Goal: Task Accomplishment & Management: Manage account settings

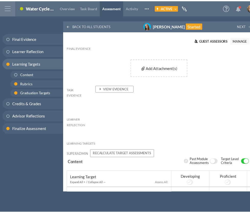
scroll to position [123, 0]
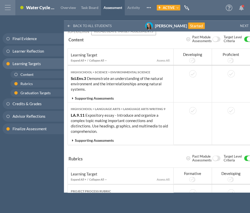
click at [10, 9] on div at bounding box center [7, 7] width 15 height 15
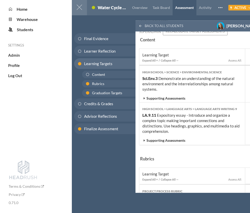
click at [74, 9] on div at bounding box center [78, 7] width 15 height 15
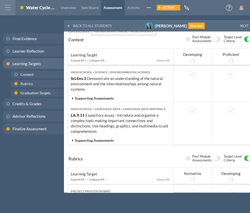
click at [18, 7] on div "Student-led Project Water Cycle with Evidence Overview Task Board Assessment Ac…" at bounding box center [85, 7] width 141 height 15
click at [10, 7] on div at bounding box center [7, 7] width 15 height 15
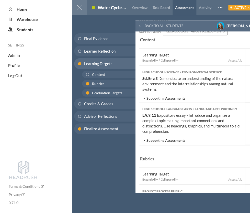
click at [18, 8] on span "Home" at bounding box center [22, 9] width 11 height 5
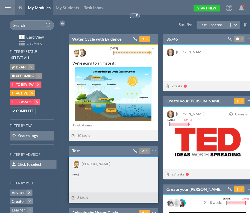
click at [96, 151] on div "Test Connected from (1) 36745 Connected to (1) Water Cycle with Evidence Pin to…" at bounding box center [113, 151] width 82 height 6
click at [81, 151] on div "Test Connected from (1) 36745 Connected to (1) Water Cycle with Evidence Pin to…" at bounding box center [113, 151] width 82 height 6
click at [78, 150] on link "Test" at bounding box center [76, 151] width 8 height 6
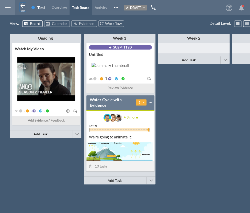
click at [25, 8] on icon at bounding box center [23, 6] width 6 height 6
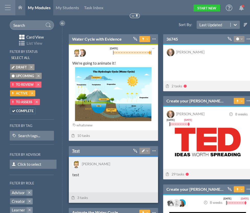
click at [75, 149] on link "Test" at bounding box center [76, 151] width 8 height 6
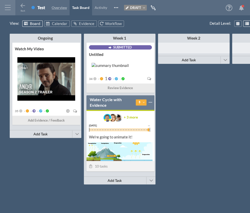
click at [54, 9] on span "Overview" at bounding box center [59, 7] width 15 height 4
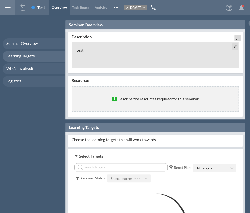
click at [128, 51] on p "test" at bounding box center [155, 50] width 157 height 7
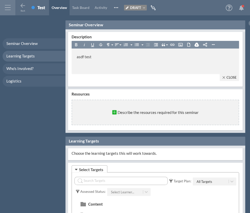
click at [29, 22] on div "Seminar Overview Learning Targets Who's Involved? Logistics" at bounding box center [32, 116] width 65 height 192
click at [23, 8] on icon at bounding box center [23, 6] width 6 height 6
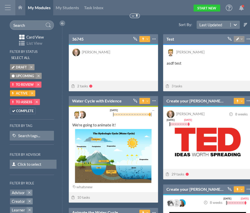
scroll to position [113, 94]
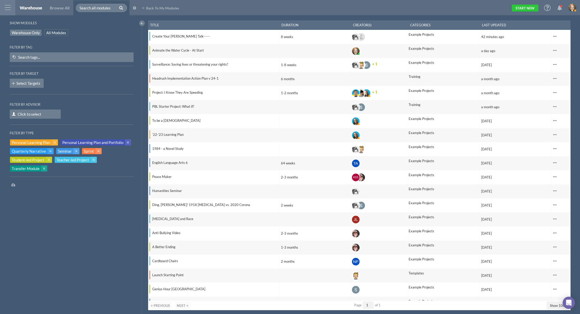
select select "100"
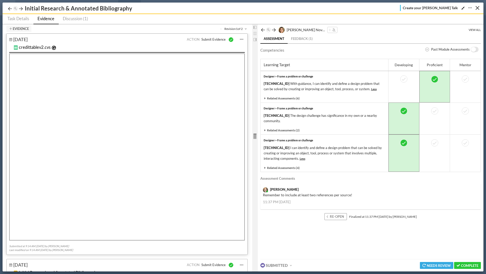
scroll to position [126, 0]
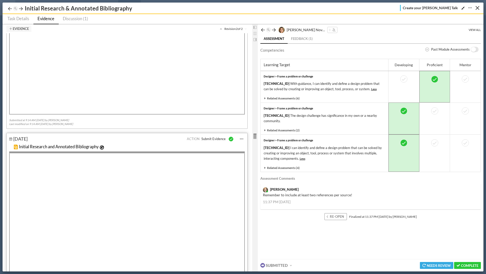
click at [246, 29] on icon at bounding box center [245, 28] width 4 height 3
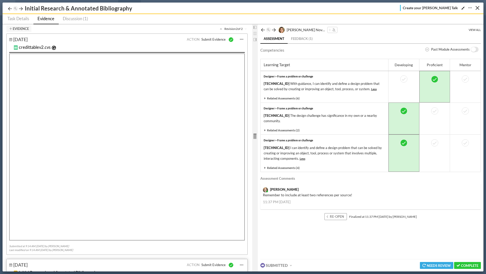
click at [221, 28] on icon at bounding box center [222, 28] width 4 height 3
click at [246, 28] on icon at bounding box center [245, 28] width 4 height 3
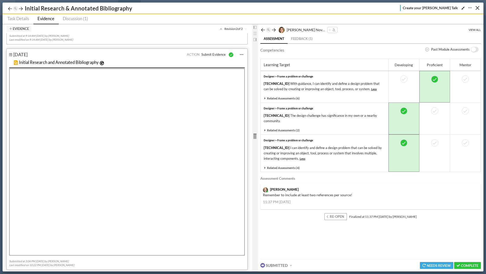
scroll to position [212, 0]
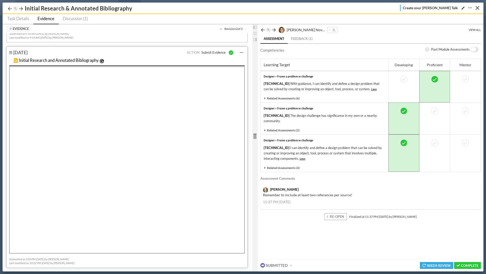
click at [219, 28] on div "Evidence Revision 2 of 2" at bounding box center [127, 29] width 242 height 6
click at [220, 29] on icon at bounding box center [222, 28] width 4 height 3
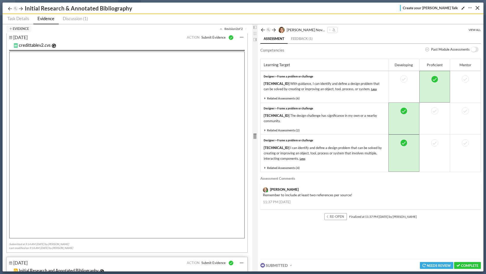
scroll to position [0, 0]
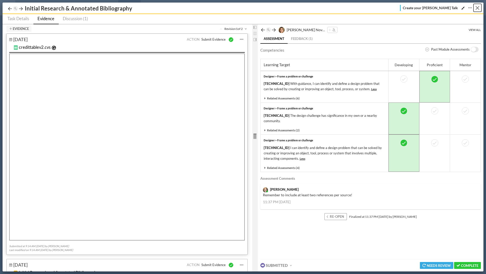
click at [477, 8] on div "Close" at bounding box center [478, 8] width 4 height 4
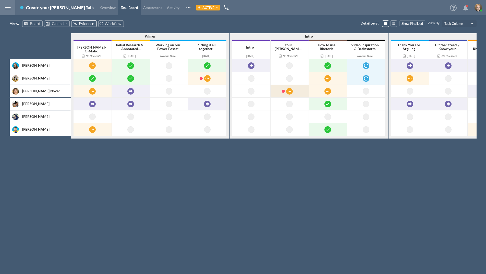
click at [282, 90] on span at bounding box center [283, 91] width 3 height 3
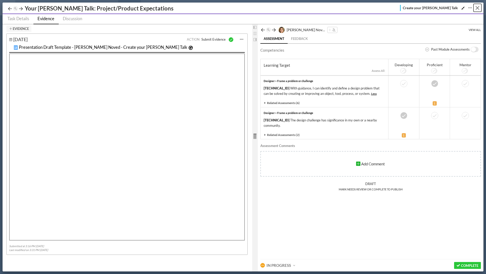
click at [479, 9] on div "Close" at bounding box center [478, 8] width 4 height 4
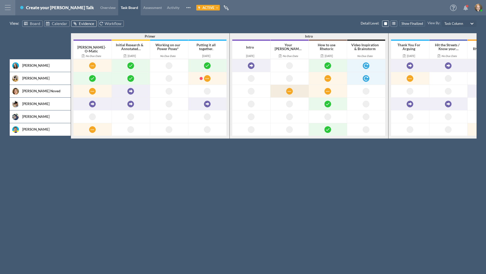
click at [9, 8] on div at bounding box center [7, 7] width 15 height 15
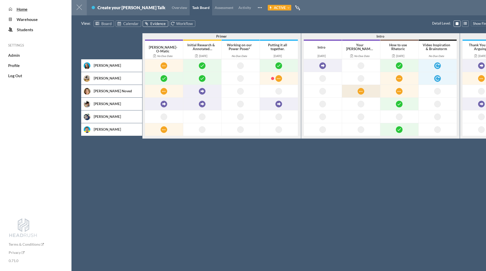
click at [23, 9] on span "Home" at bounding box center [22, 9] width 11 height 5
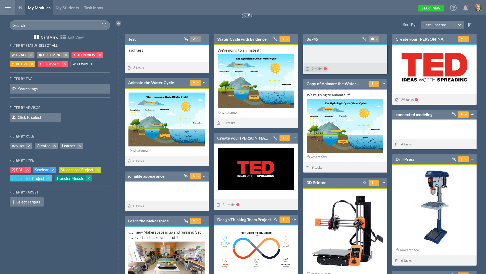
click at [326, 68] on div "2 tasks" at bounding box center [316, 69] width 24 height 6
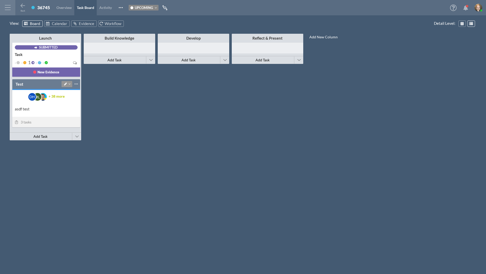
click at [157, 9] on icon at bounding box center [155, 7] width 4 height 3
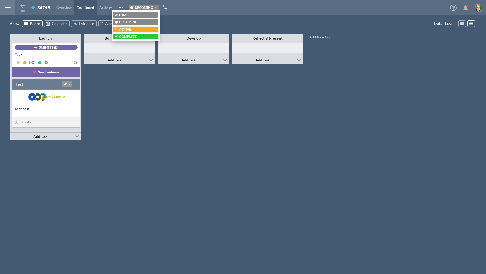
click at [134, 31] on div "Active" at bounding box center [135, 29] width 41 height 4
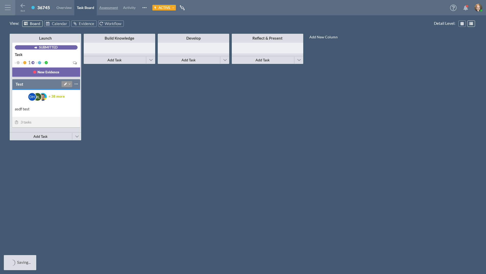
click at [111, 9] on span "Assessment" at bounding box center [108, 7] width 19 height 4
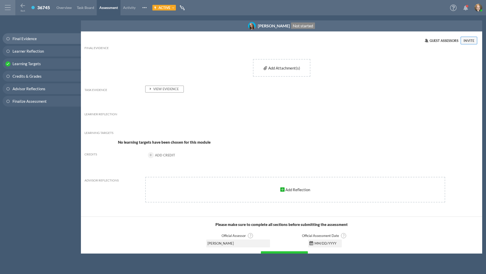
click at [465, 40] on button "Invite" at bounding box center [469, 40] width 16 height 7
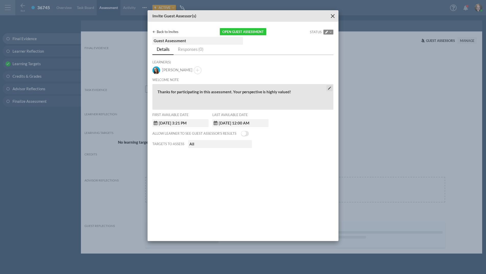
click at [270, 95] on div "Thanks for participating in this assessment. Your perspective is highly valued!" at bounding box center [239, 92] width 166 height 8
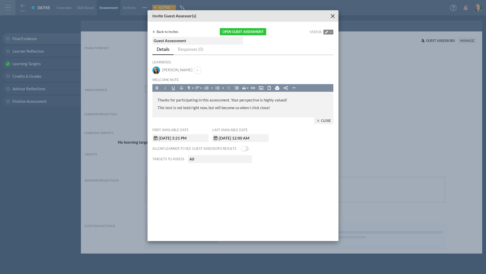
click at [313, 147] on div "Allow learner to see Guest assessor’s results Yes No" at bounding box center [242, 148] width 181 height 5
click at [323, 119] on button "Close" at bounding box center [323, 120] width 19 height 7
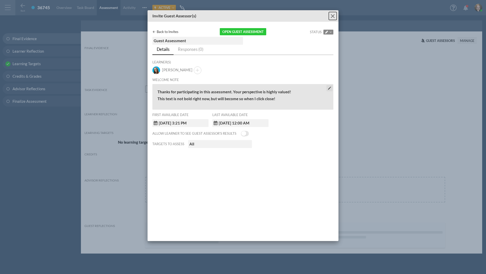
click at [334, 15] on button "Close" at bounding box center [333, 16] width 8 height 8
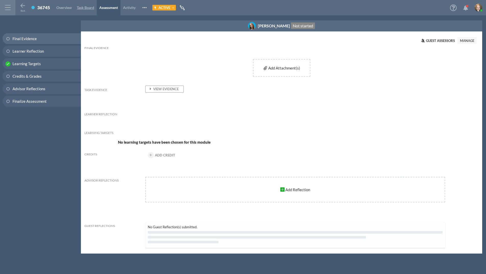
click at [83, 7] on span "Task Board" at bounding box center [85, 7] width 17 height 4
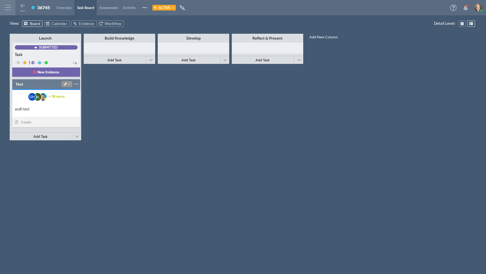
click at [55, 59] on div "- - 1 - -" at bounding box center [46, 62] width 63 height 7
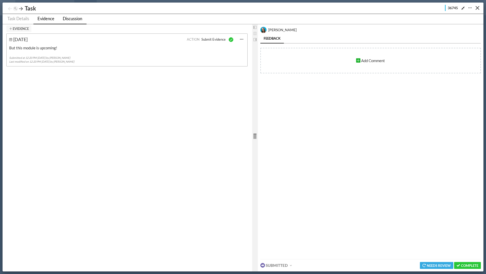
click at [23, 19] on span "Task Details" at bounding box center [18, 18] width 22 height 5
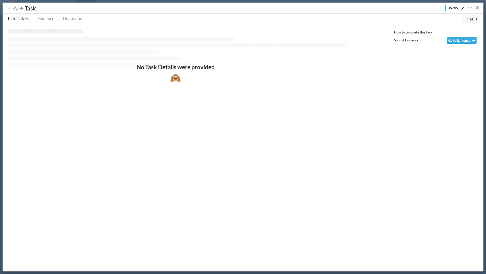
click at [478, 18] on button "Edit" at bounding box center [471, 19] width 17 height 8
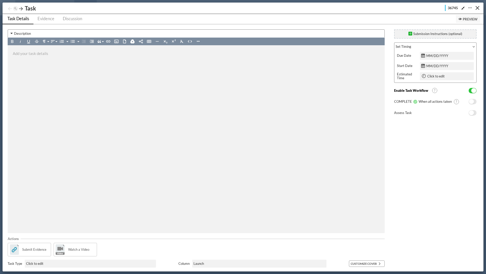
click at [471, 113] on span "No" at bounding box center [471, 112] width 5 height 5
click at [414, 133] on span "Select Targets" at bounding box center [406, 134] width 21 height 5
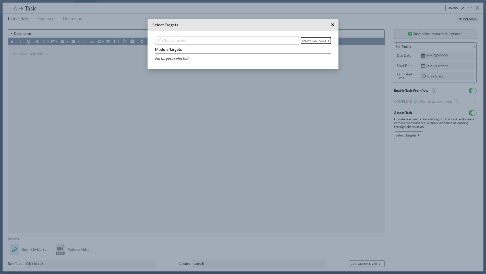
click at [308, 42] on button "Show All Targets" at bounding box center [316, 40] width 30 height 7
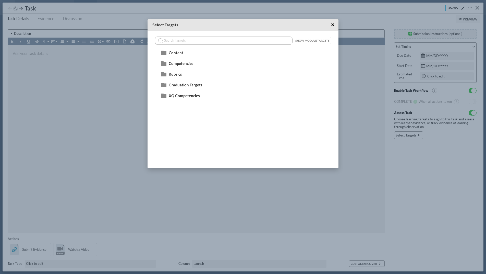
click at [177, 52] on span "Content" at bounding box center [176, 52] width 15 height 5
click at [188, 60] on span "Middle School" at bounding box center [181, 61] width 25 height 5
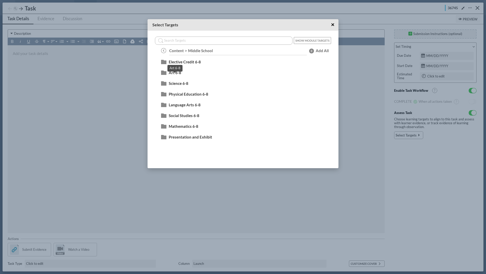
click at [177, 73] on span "Art 6-8" at bounding box center [175, 72] width 13 height 5
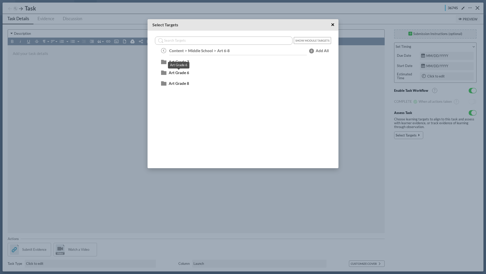
click at [178, 71] on span "Art Grade 6" at bounding box center [179, 72] width 20 height 5
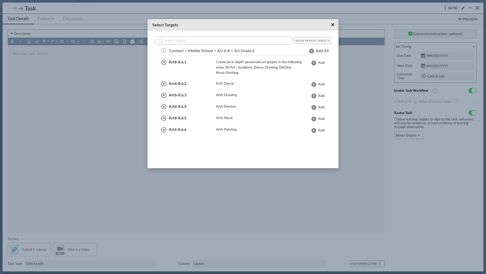
click at [319, 83] on span "Add" at bounding box center [321, 83] width 7 height 5
click at [321, 60] on span "Add" at bounding box center [321, 67] width 7 height 15
click at [334, 24] on span "×" at bounding box center [332, 24] width 3 height 6
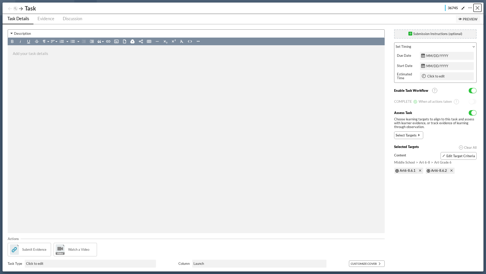
click at [477, 7] on div "Close" at bounding box center [478, 8] width 4 height 4
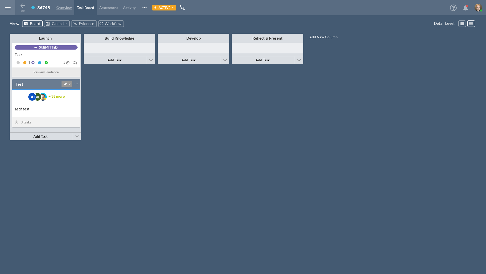
click at [62, 4] on link "Overview" at bounding box center [64, 7] width 20 height 15
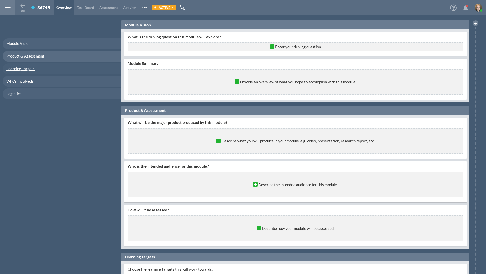
click at [22, 68] on span "Learning Targets" at bounding box center [20, 68] width 28 height 5
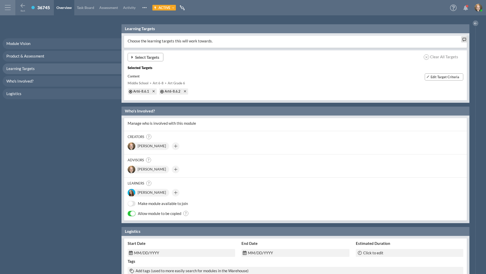
scroll to position [232, 0]
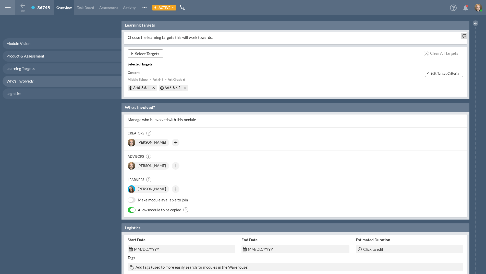
click at [159, 55] on span "Select Targets" at bounding box center [147, 53] width 24 height 5
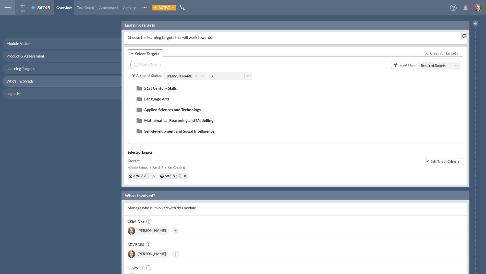
click at [151, 96] on span "Language Arts" at bounding box center [156, 98] width 25 height 5
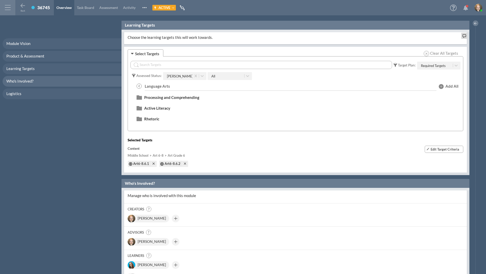
click at [154, 104] on div "Active Literacy" at bounding box center [295, 107] width 321 height 9
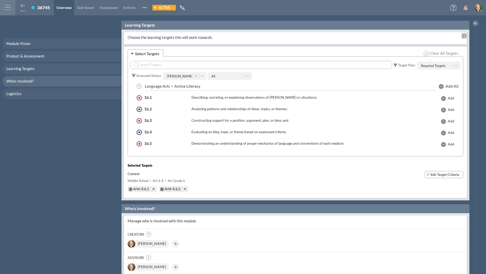
click at [442, 120] on span at bounding box center [443, 121] width 5 height 5
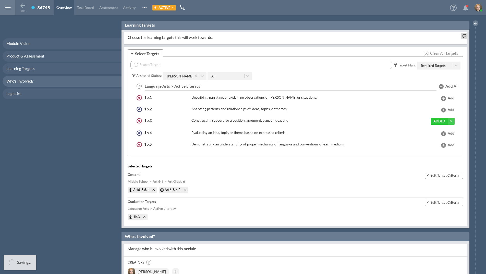
click at [105, 146] on div "Module Vision Product & Assessment Learning Targets Who's Involved? Logistics" at bounding box center [61, 146] width 122 height 253
click at [84, 7] on span "Task Board" at bounding box center [85, 7] width 17 height 4
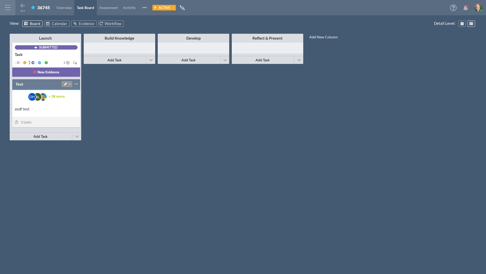
click at [178, 127] on div "Launch Minimize This Column All Others All Left All Right Make Invisible Add to…" at bounding box center [243, 148] width 467 height 233
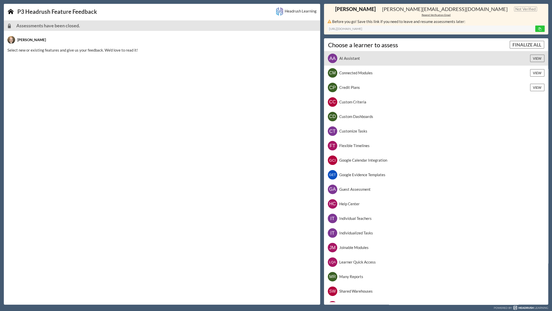
click at [384, 63] on div "AA AI Assistant View" at bounding box center [436, 58] width 224 height 15
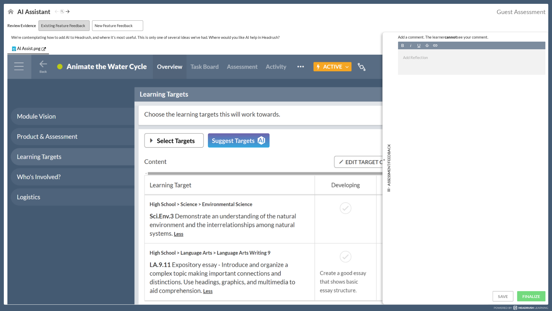
click at [124, 23] on span "New Feature Feedback" at bounding box center [114, 25] width 38 height 5
click at [61, 27] on span "Existing Feature Feedback" at bounding box center [63, 25] width 44 height 5
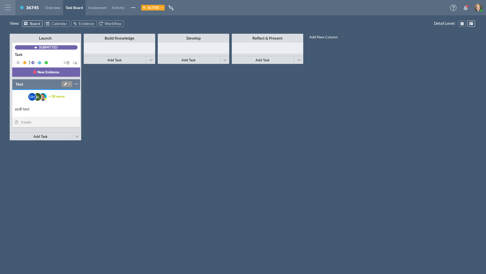
click at [5, 6] on div at bounding box center [7, 7] width 15 height 15
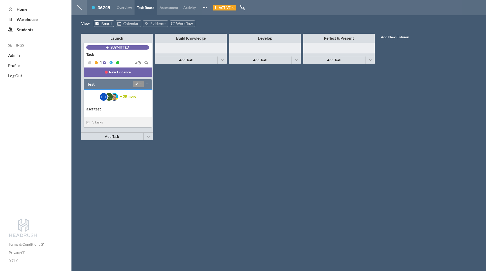
click at [13, 57] on span "Admin" at bounding box center [14, 55] width 12 height 5
select select "20"
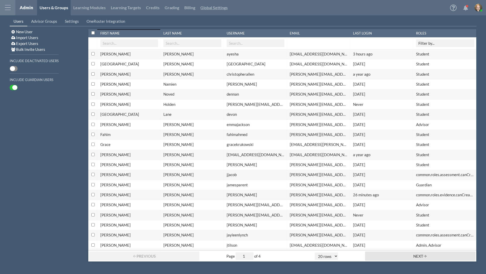
click at [216, 6] on link "Global Settings" at bounding box center [214, 7] width 32 height 15
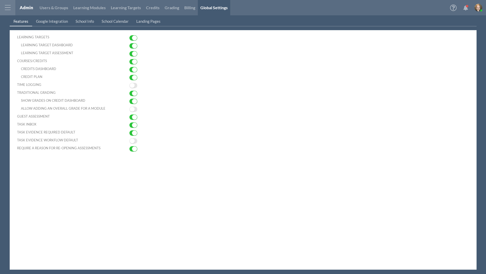
click at [135, 86] on div "ON OFF" at bounding box center [133, 85] width 8 height 5
click at [134, 85] on span "OFF" at bounding box center [132, 85] width 5 height 5
click at [8, 8] on div at bounding box center [7, 7] width 15 height 15
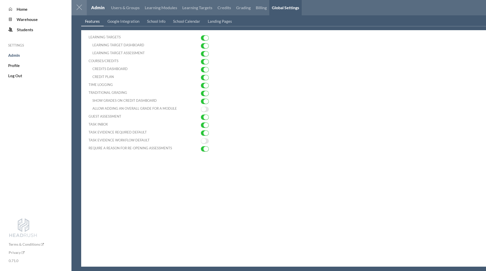
click at [29, 11] on li "Home" at bounding box center [39, 9] width 63 height 6
click at [27, 10] on span "Home" at bounding box center [22, 9] width 11 height 5
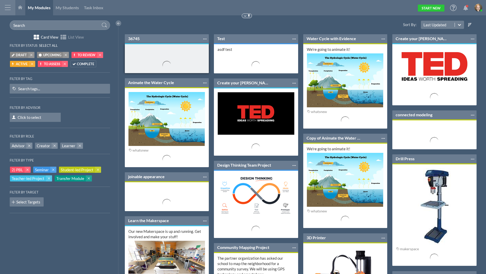
click at [153, 44] on div at bounding box center [167, 43] width 84 height 1
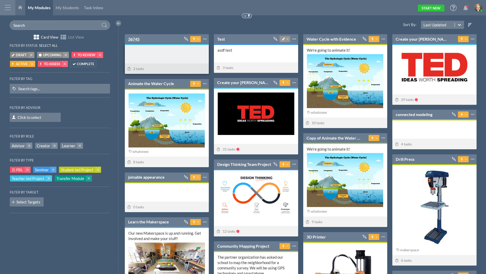
click at [131, 39] on link "36745" at bounding box center [133, 39] width 11 height 6
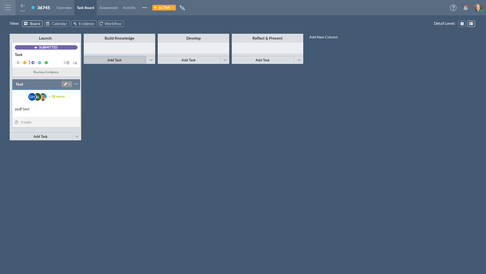
click at [126, 61] on button "Add Task" at bounding box center [115, 60] width 62 height 8
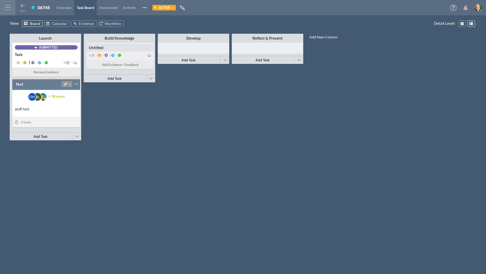
click at [103, 49] on input "Untitled" at bounding box center [120, 48] width 67 height 8
type input "Untitledatassdfa"
click at [244, 104] on div "Launch Minimize This Column All Others All Left All Right Make Invisible Add to…" at bounding box center [243, 148] width 467 height 233
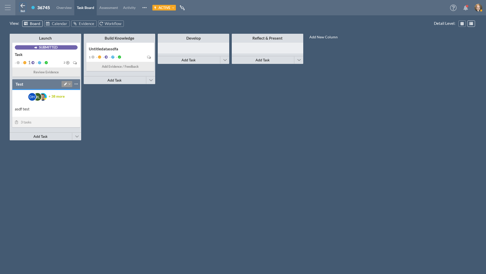
click at [20, 8] on icon at bounding box center [23, 6] width 6 height 6
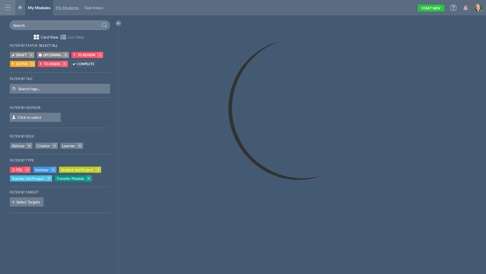
click at [56, 9] on span "My Students" at bounding box center [67, 7] width 23 height 5
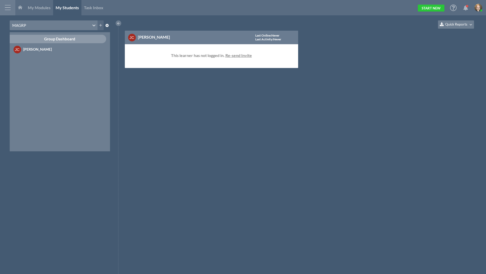
click at [452, 27] on button "Quick Reports" at bounding box center [456, 24] width 36 height 8
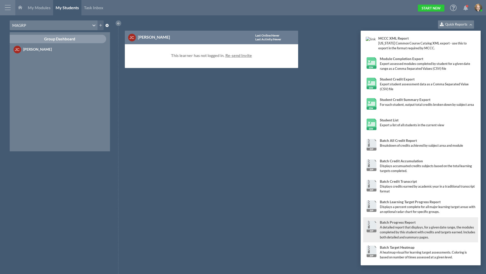
click at [422, 225] on div "A detailed report that displays, for a given date range, the modules completed …" at bounding box center [428, 232] width 96 height 15
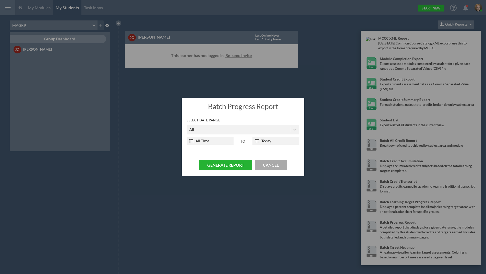
click at [228, 165] on button "Generate Report" at bounding box center [225, 165] width 53 height 10
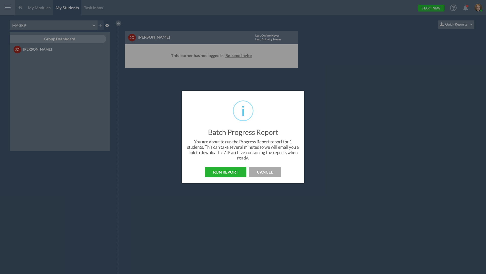
click at [220, 172] on button "Run Report" at bounding box center [225, 171] width 41 height 10
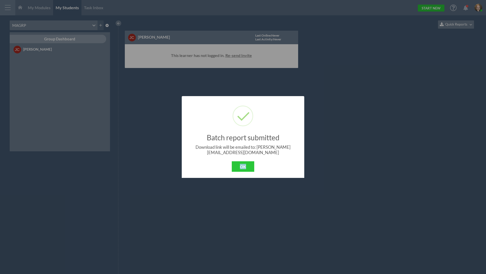
click at [255, 173] on div "? ! i Batch report submitted × Download link will be emailed to: [PERSON_NAME][…" at bounding box center [243, 136] width 123 height 81
click at [242, 164] on button "OK" at bounding box center [243, 166] width 22 height 10
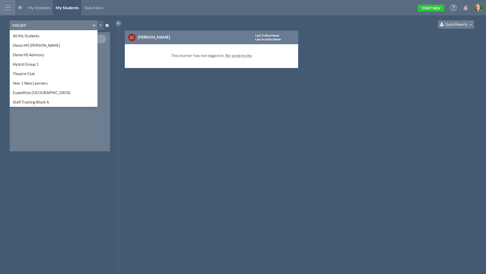
click at [58, 27] on div "MAGRP" at bounding box center [50, 25] width 81 height 8
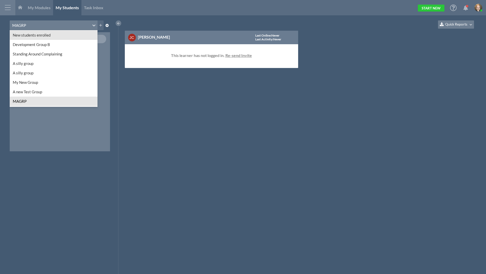
click at [49, 35] on div "New students enrolled" at bounding box center [54, 34] width 88 height 9
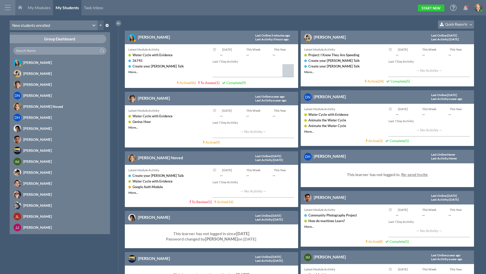
click at [458, 23] on span "Quick Reports" at bounding box center [456, 24] width 22 height 4
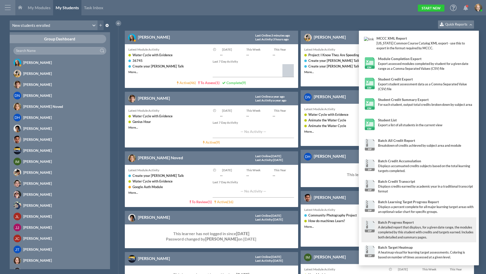
click at [424, 226] on div "A detailed report that displays, for a given date range, the modules completed …" at bounding box center [426, 232] width 96 height 15
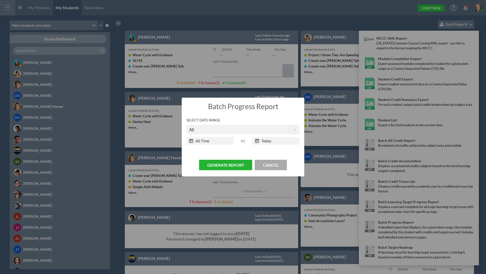
click at [228, 165] on button "Generate Report" at bounding box center [225, 165] width 53 height 10
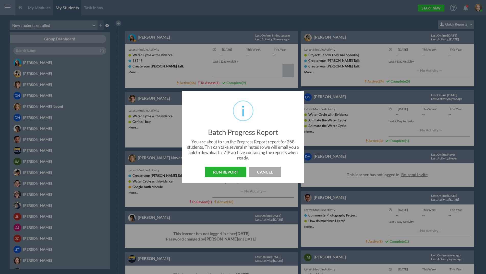
click at [227, 172] on button "Run Report" at bounding box center [225, 171] width 41 height 10
